Goal: Task Accomplishment & Management: Manage account settings

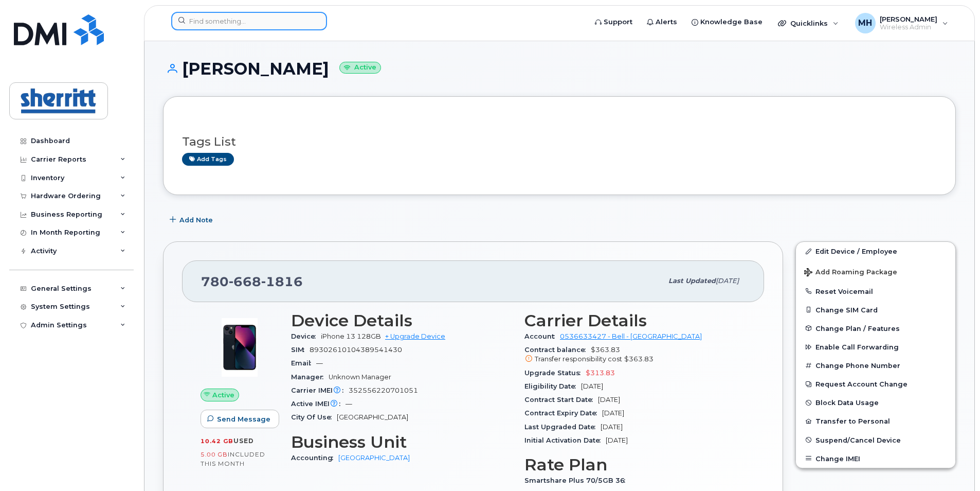
click at [246, 23] on input at bounding box center [249, 21] width 156 height 19
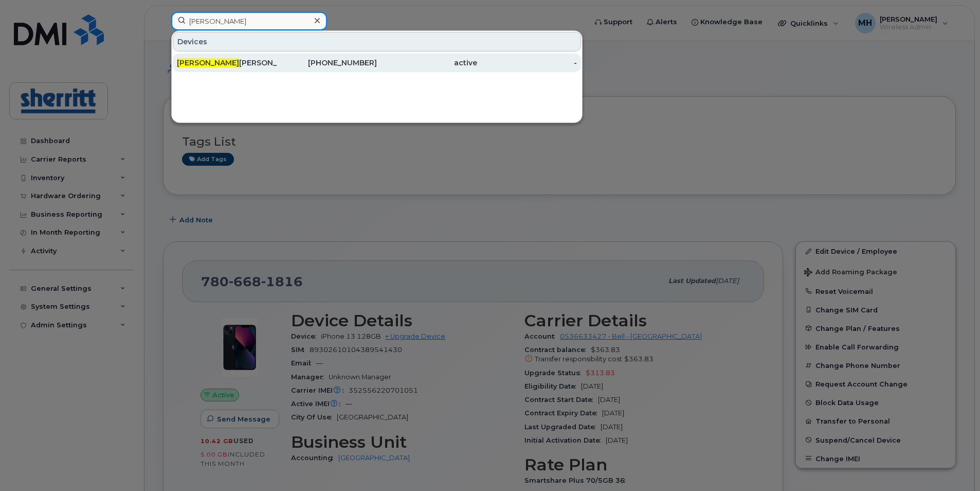
type input "[PERSON_NAME]"
click at [267, 62] on div "[PERSON_NAME]" at bounding box center [227, 63] width 100 height 10
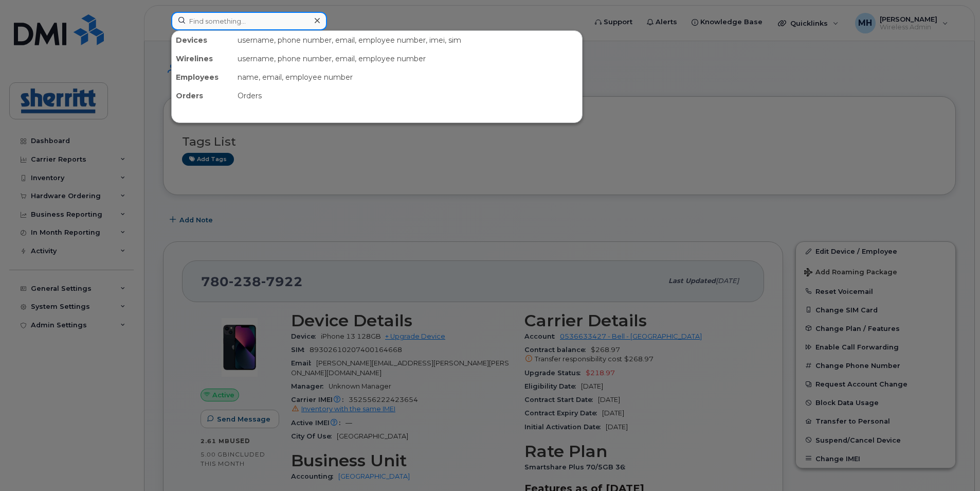
click at [206, 18] on input at bounding box center [249, 21] width 156 height 19
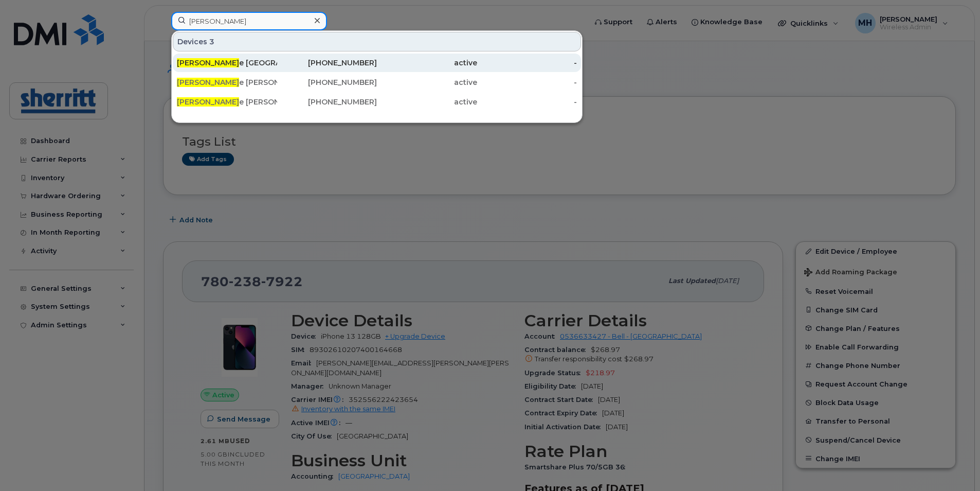
type input "jami"
click at [284, 67] on div "587-545-3329" at bounding box center [327, 63] width 100 height 10
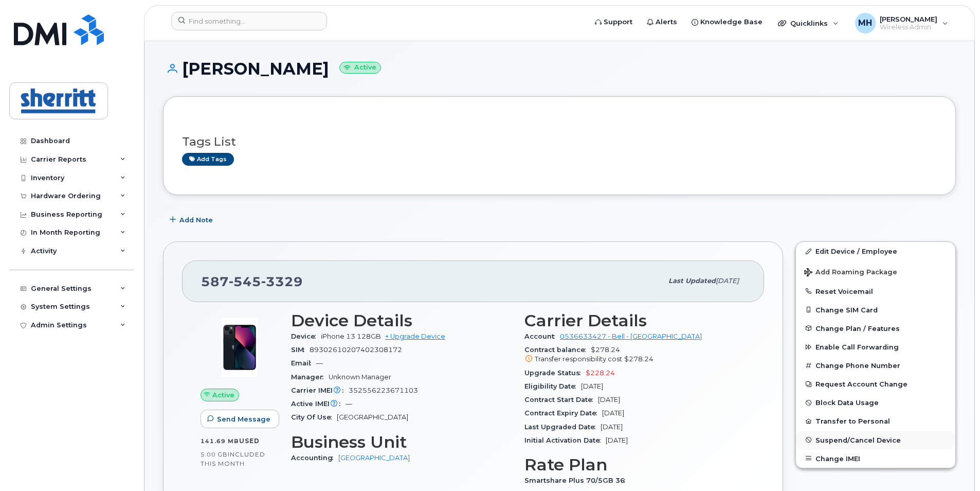
click at [862, 441] on span "Suspend/Cancel Device" at bounding box center [858, 440] width 85 height 8
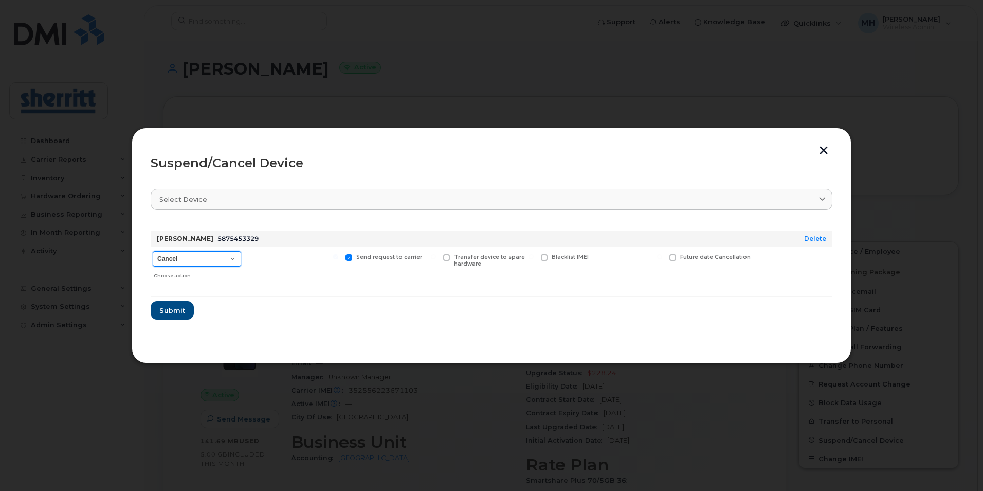
click at [229, 258] on select "Cancel Suspend - Extend Suspension Suspend - Reduced Rate Suspend - Full Rate S…" at bounding box center [197, 258] width 88 height 15
select select "[object Object]"
click at [153, 251] on select "Cancel Suspend - Extend Suspension Suspend - Reduced Rate Suspend - Full Rate S…" at bounding box center [197, 258] width 88 height 15
click at [176, 308] on span "Submit" at bounding box center [172, 310] width 26 height 10
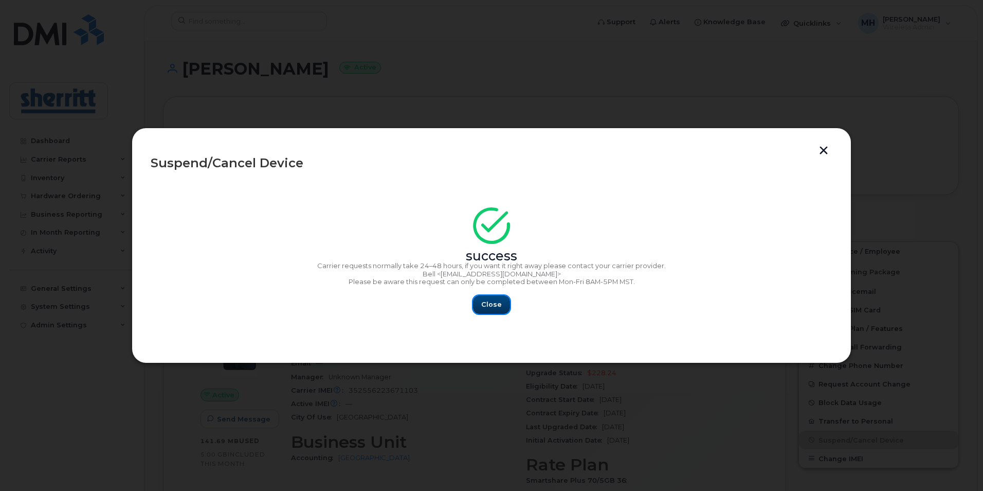
click at [502, 308] on button "Close" at bounding box center [491, 304] width 37 height 19
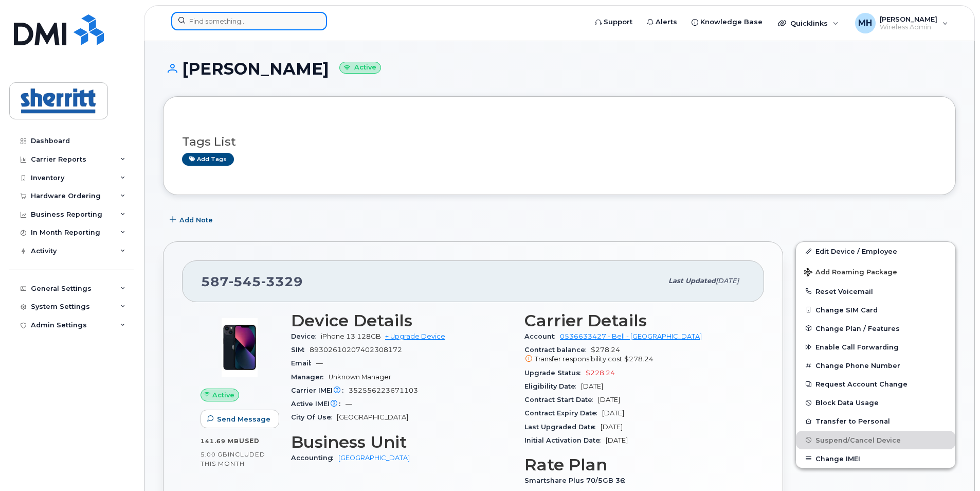
click at [243, 24] on input at bounding box center [249, 21] width 156 height 19
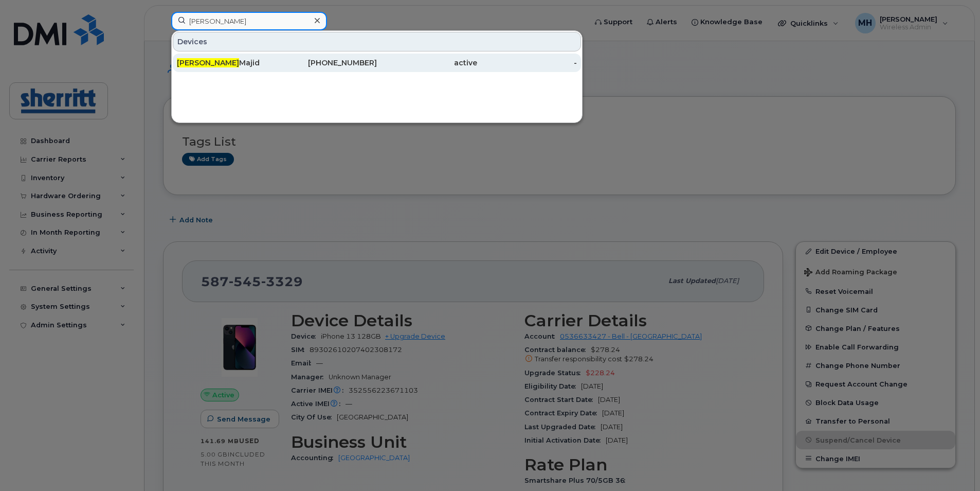
type input "bassam"
click at [247, 61] on div "Bassam Majid" at bounding box center [227, 63] width 100 height 10
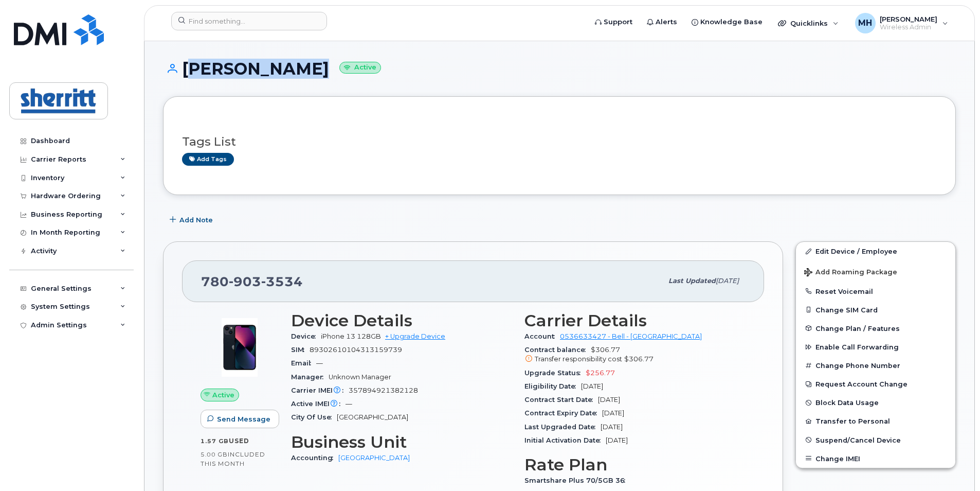
drag, startPoint x: 302, startPoint y: 64, endPoint x: 188, endPoint y: 67, distance: 114.7
click at [188, 67] on h1 "Bassam Majid Active" at bounding box center [559, 69] width 793 height 18
copy h1 "Bassam Majid"
click at [847, 439] on span "Suspend/Cancel Device" at bounding box center [858, 440] width 85 height 8
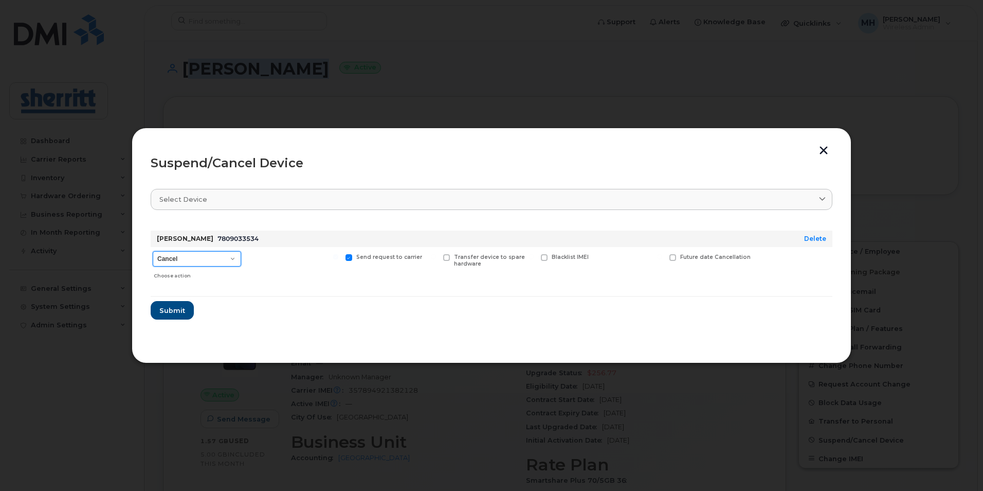
click at [229, 257] on select "Cancel Suspend - Extend Suspension Suspend - Reduced Rate Suspend - Full Rate S…" at bounding box center [197, 258] width 88 height 15
select select "[object Object]"
click at [153, 251] on select "Cancel Suspend - Extend Suspension Suspend - Reduced Rate Suspend - Full Rate S…" at bounding box center [197, 258] width 88 height 15
click at [186, 309] on button "Submit" at bounding box center [172, 310] width 42 height 19
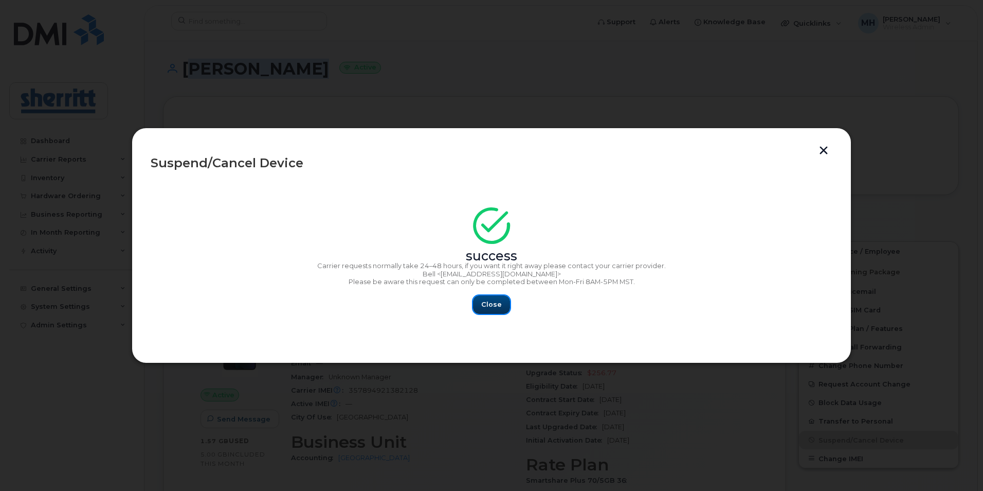
click at [492, 310] on button "Close" at bounding box center [491, 304] width 37 height 19
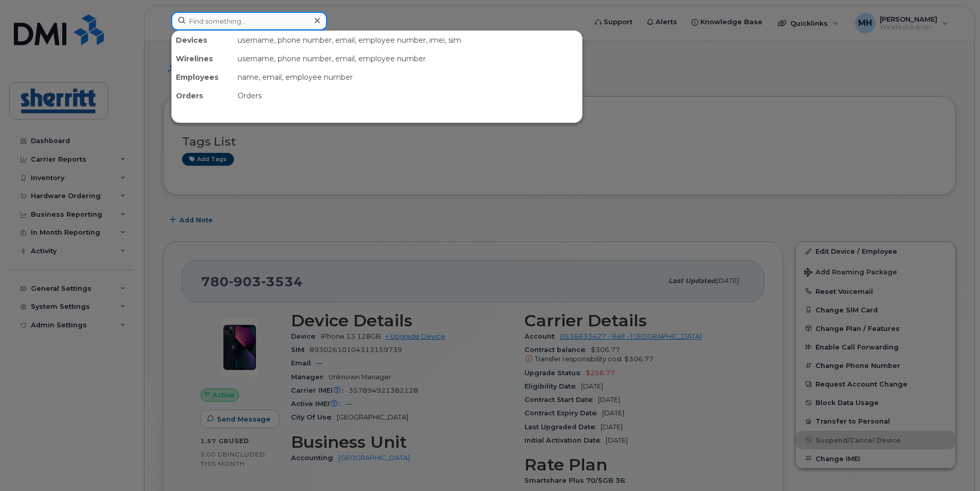
click at [241, 17] on input at bounding box center [249, 21] width 156 height 19
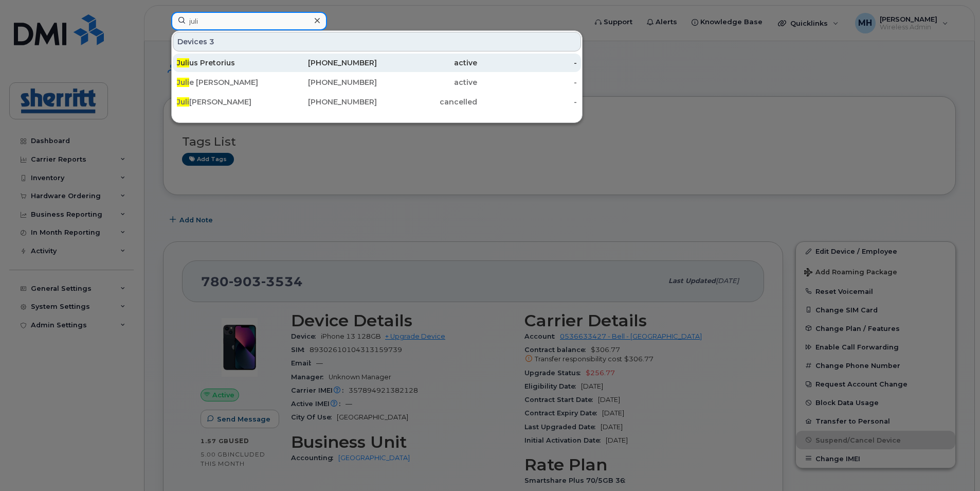
type input "juli"
click at [225, 65] on div "Juli us Pretorius" at bounding box center [227, 63] width 100 height 10
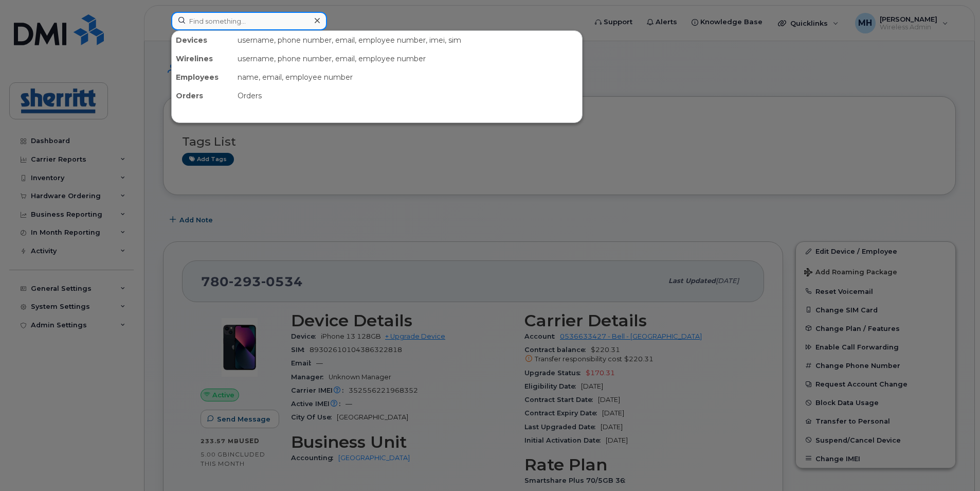
click at [251, 25] on input at bounding box center [249, 21] width 156 height 19
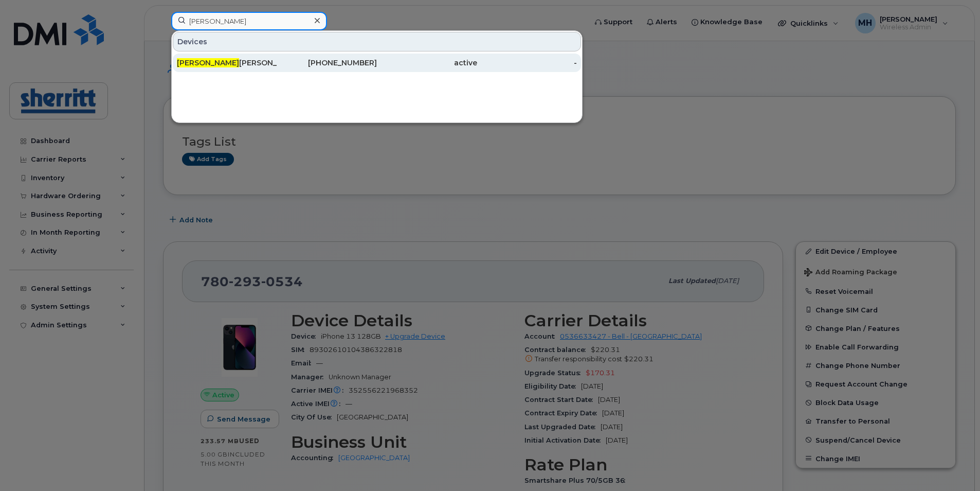
type input "jerry"
click at [277, 57] on div "Jerry Knott" at bounding box center [327, 62] width 100 height 19
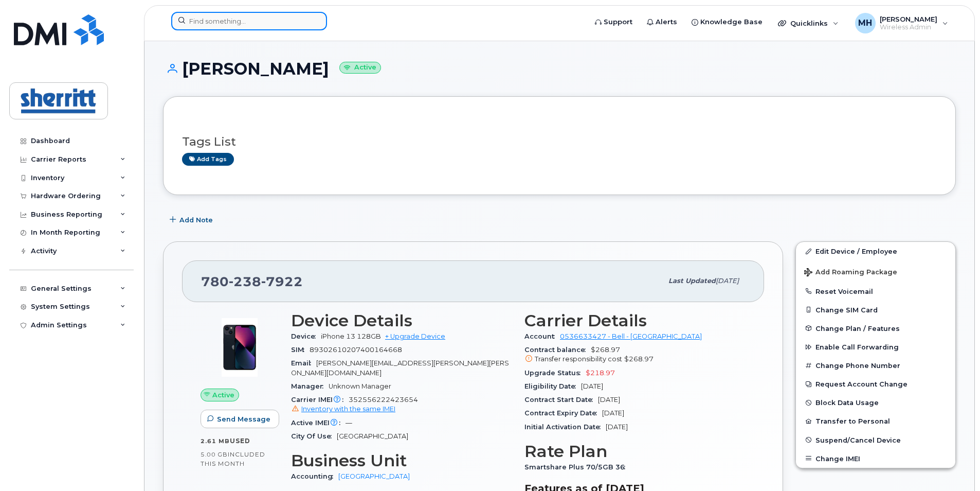
click at [277, 15] on input at bounding box center [249, 21] width 156 height 19
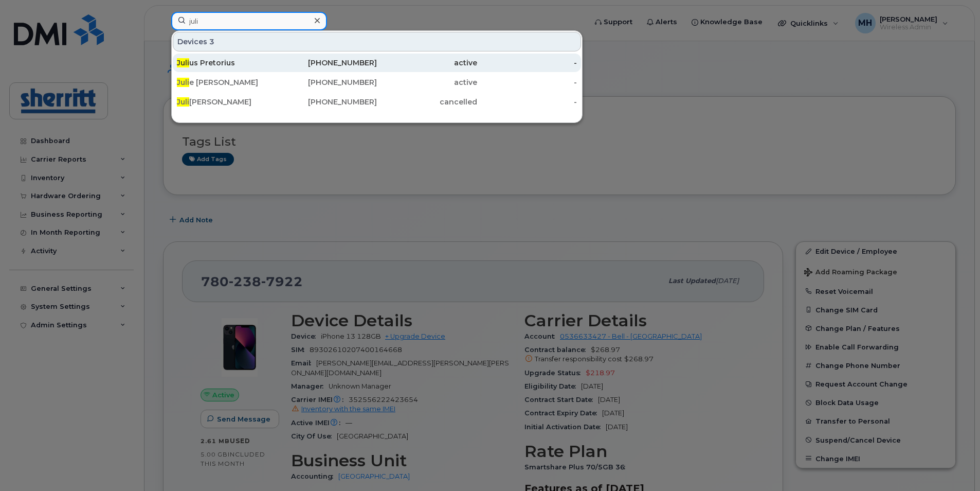
type input "juli"
click at [234, 61] on div "Juli us Pretorius" at bounding box center [227, 63] width 100 height 10
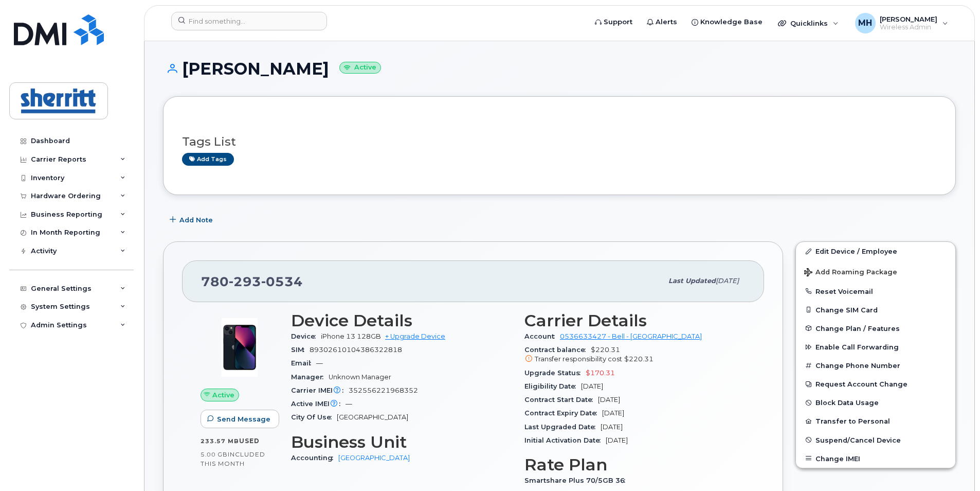
drag, startPoint x: 314, startPoint y: 72, endPoint x: 182, endPoint y: 69, distance: 131.7
click at [182, 69] on h1 "[PERSON_NAME] Active" at bounding box center [559, 69] width 793 height 18
copy h1 "[PERSON_NAME]"
drag, startPoint x: 305, startPoint y: 275, endPoint x: 204, endPoint y: 275, distance: 101.3
click at [204, 275] on div "[PHONE_NUMBER]" at bounding box center [431, 281] width 461 height 22
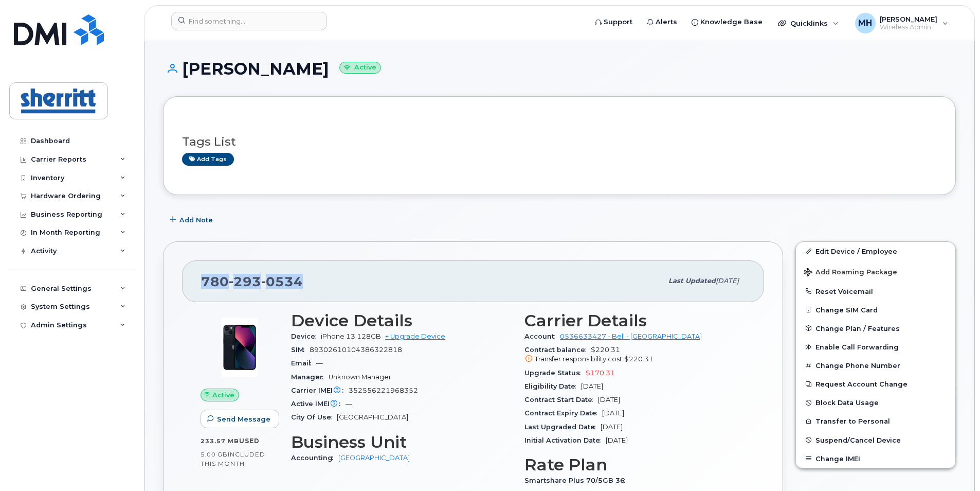
copy span "[PHONE_NUMBER]"
click at [866, 441] on span "Suspend/Cancel Device" at bounding box center [858, 440] width 85 height 8
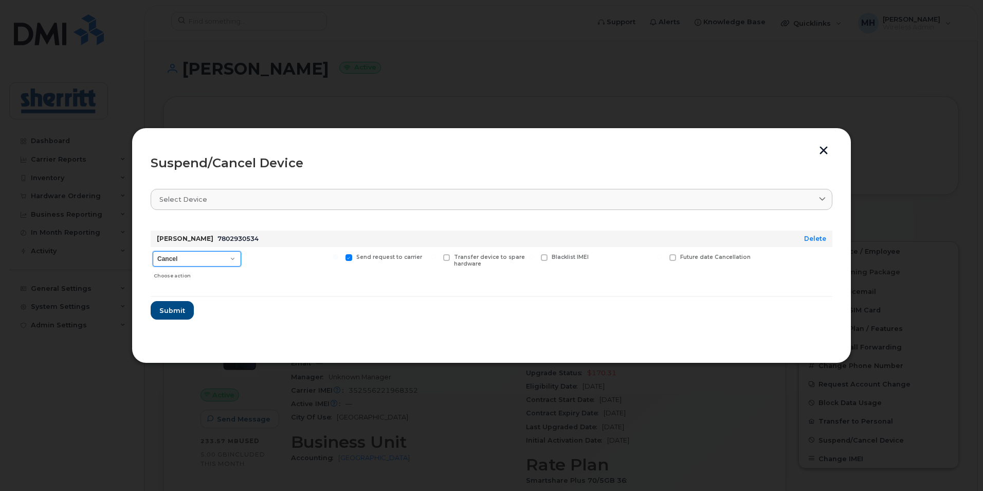
click at [213, 256] on select "Cancel Suspend - Extend Suspension Suspend - Reduced Rate Suspend - Full Rate S…" at bounding box center [197, 258] width 88 height 15
select select "[object Object]"
click at [153, 251] on select "Cancel Suspend - Extend Suspension Suspend - Reduced Rate Suspend - Full Rate S…" at bounding box center [197, 258] width 88 height 15
click at [174, 308] on span "Submit" at bounding box center [172, 310] width 26 height 10
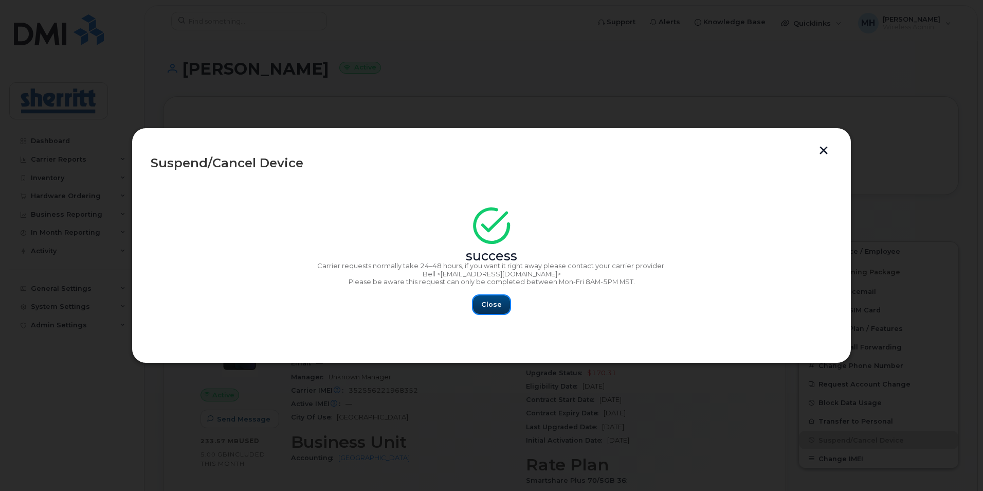
click at [492, 304] on span "Close" at bounding box center [491, 304] width 21 height 10
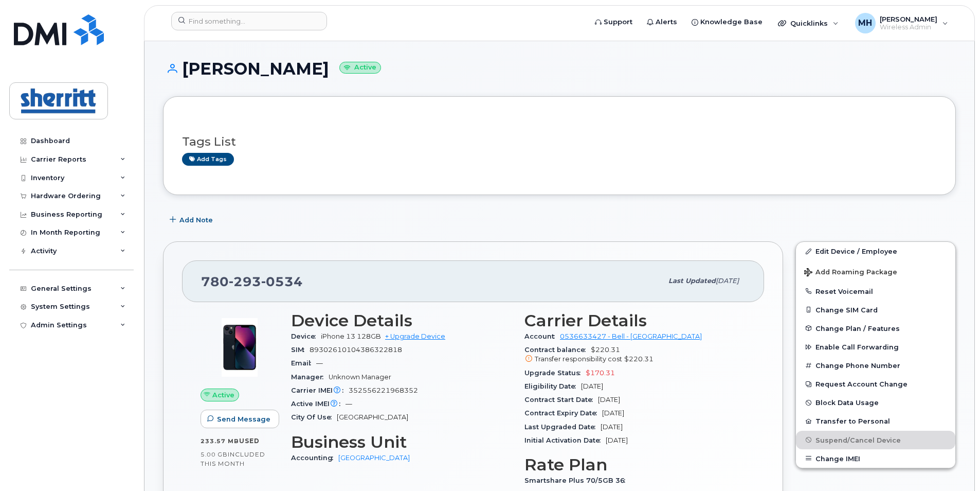
click at [630, 226] on div "Add Note" at bounding box center [559, 219] width 793 height 19
click at [482, 25] on form at bounding box center [375, 21] width 408 height 19
